Goal: Task Accomplishment & Management: Use online tool/utility

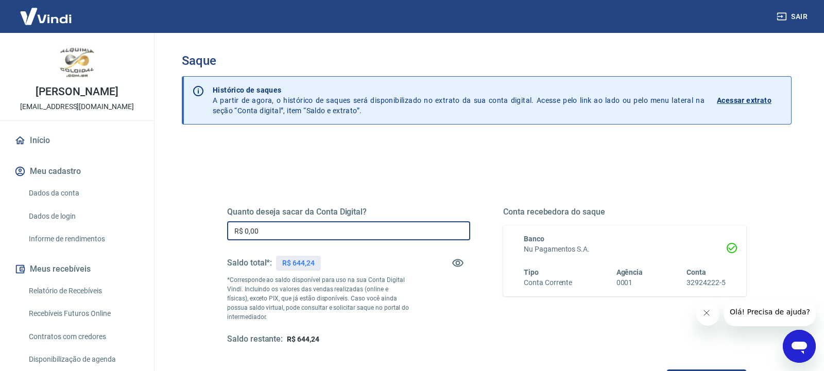
click at [309, 228] on input "R$ 0,00" at bounding box center [348, 231] width 243 height 19
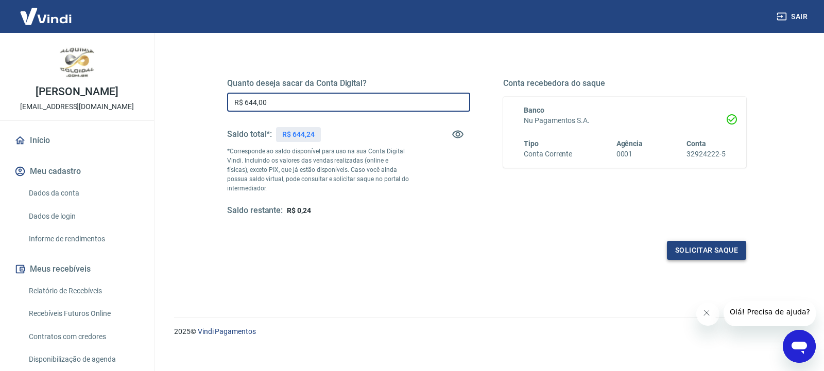
type input "R$ 644,00"
click at [724, 257] on button "Solicitar saque" at bounding box center [706, 250] width 79 height 19
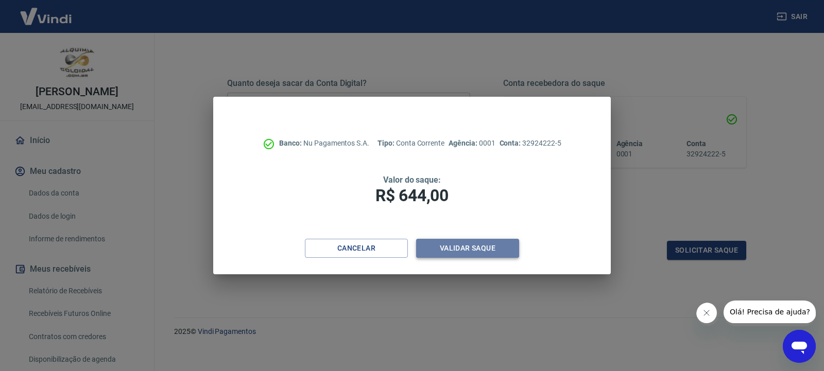
click at [492, 255] on button "Validar saque" at bounding box center [467, 248] width 103 height 19
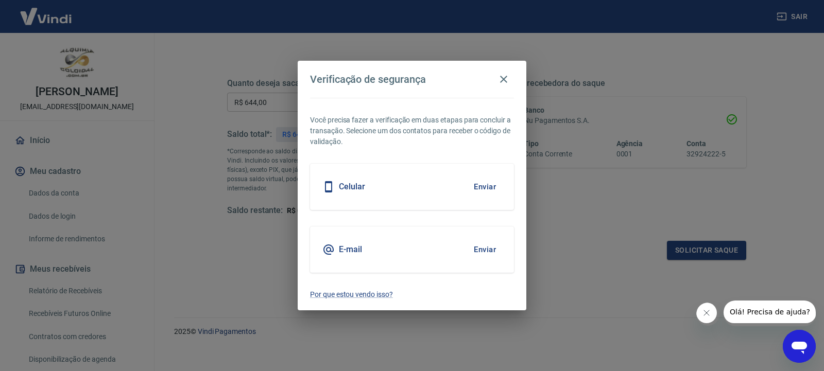
click at [493, 192] on button "Enviar" at bounding box center [484, 187] width 33 height 22
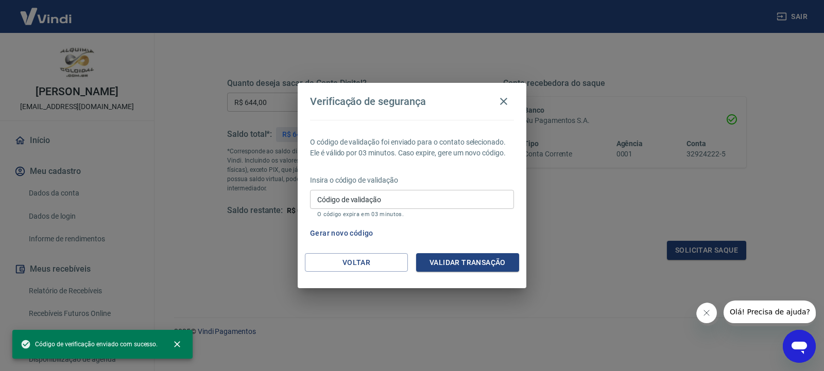
click at [356, 188] on div "Insira o código de validação Código de validação Código de validação O código e…" at bounding box center [412, 197] width 204 height 45
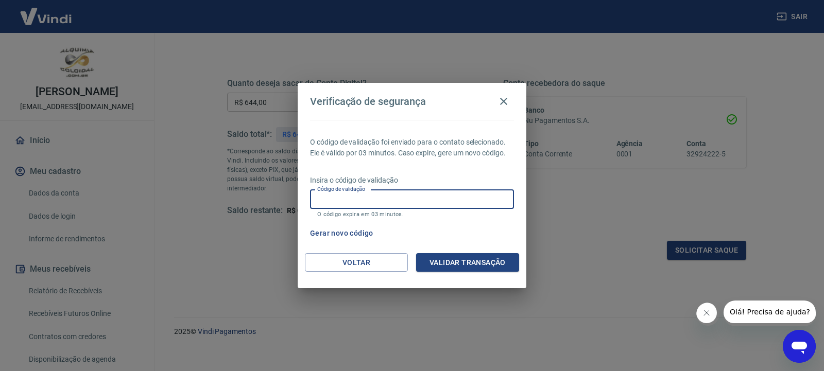
click at [363, 196] on input "Código de validação" at bounding box center [412, 199] width 204 height 19
type input "148050"
click at [470, 264] on button "Validar transação" at bounding box center [467, 262] width 103 height 19
